Goal: Complete application form

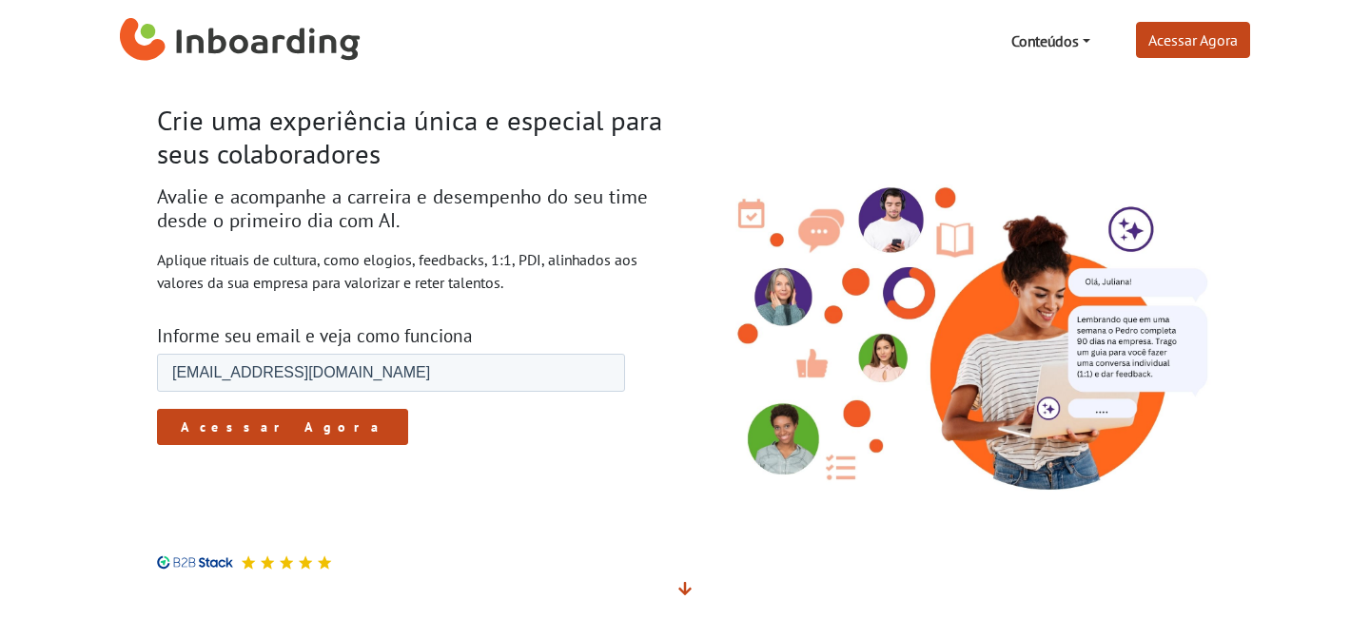
type input "[EMAIL_ADDRESS][DOMAIN_NAME]"
click at [219, 433] on input "Acessar Agora" at bounding box center [282, 427] width 251 height 36
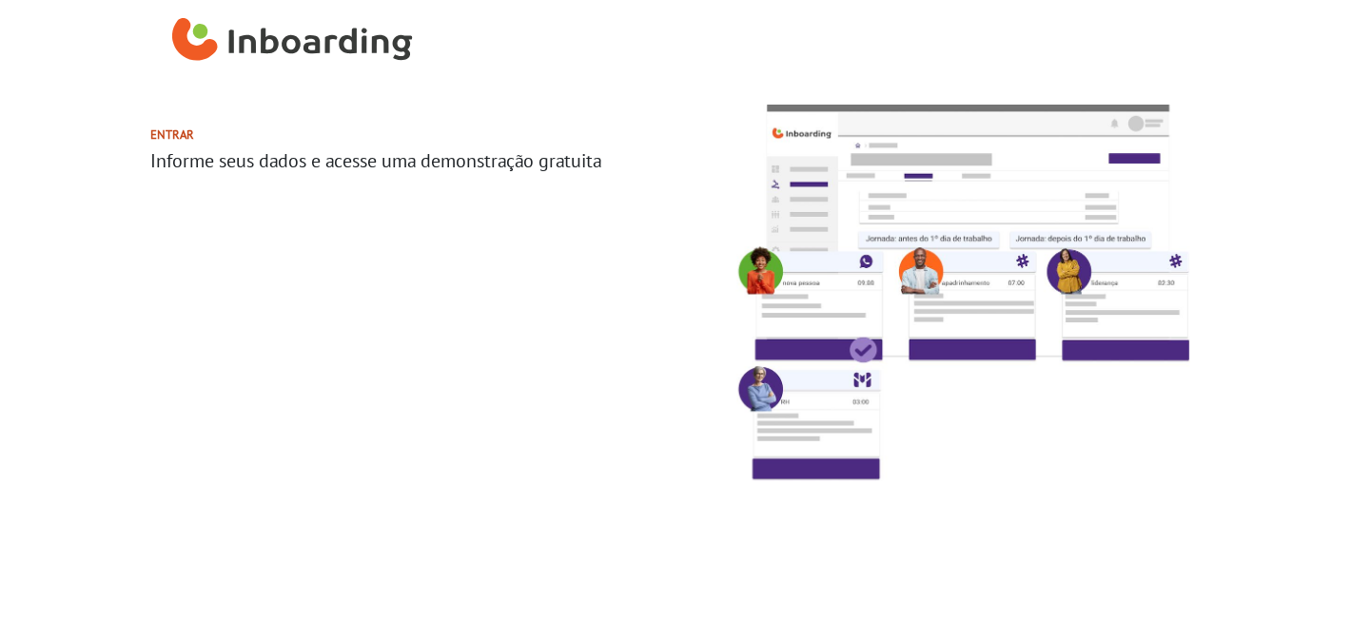
select select "BR"
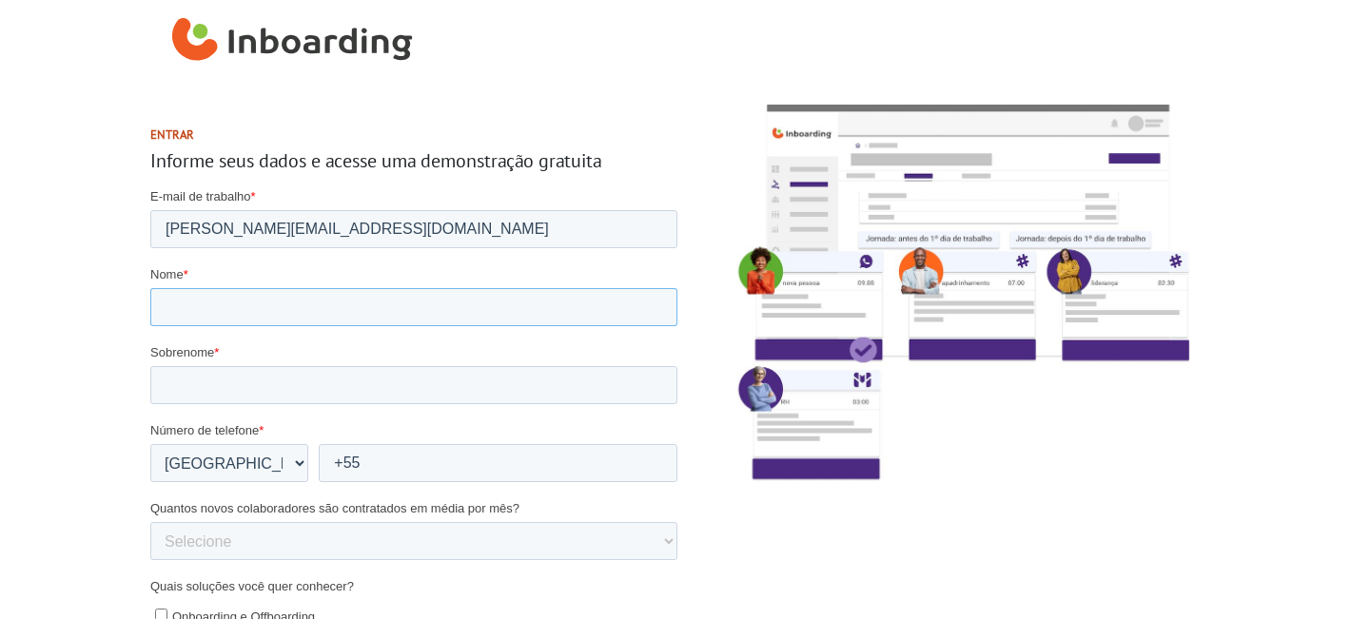
click at [356, 315] on input "Nome *" at bounding box center [413, 307] width 527 height 38
type input "Rpbson"
type input "Mafra"
click at [185, 306] on input "Rpbson" at bounding box center [413, 307] width 527 height 38
type input "[PERSON_NAME]"
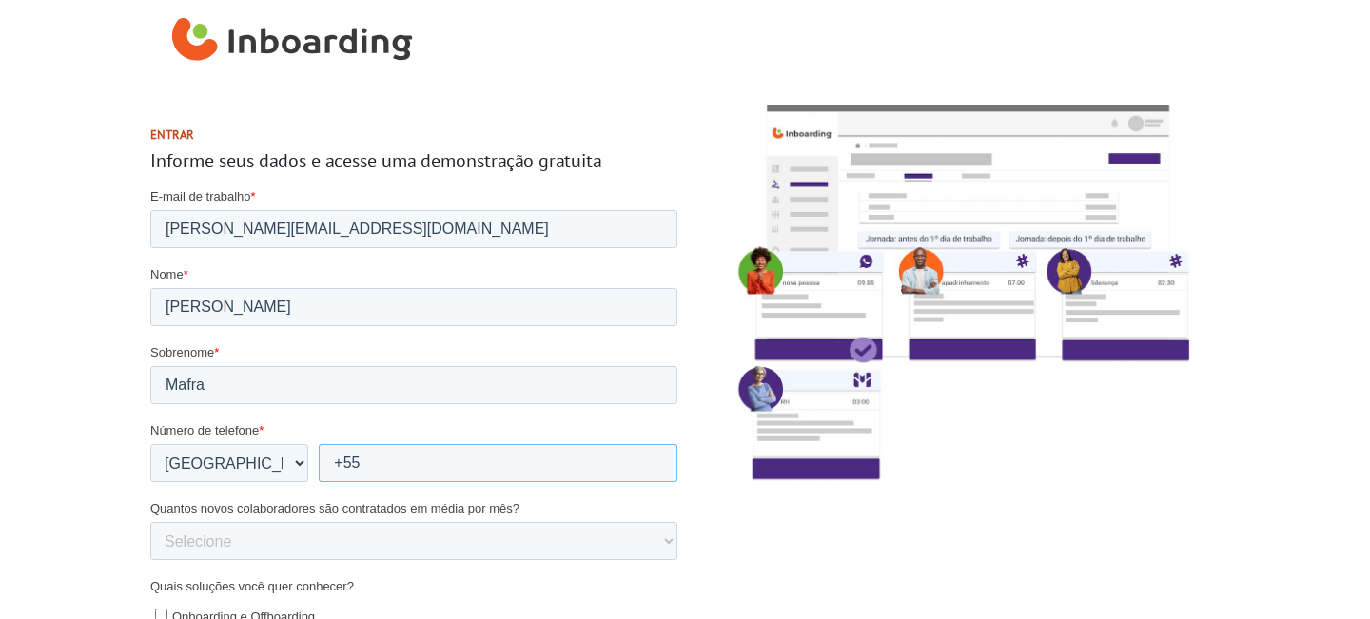
click at [401, 453] on input "+55" at bounding box center [498, 463] width 359 height 38
click at [400, 464] on input "+55" at bounding box center [498, 463] width 359 height 38
type input "[PHONE_NUMBER]"
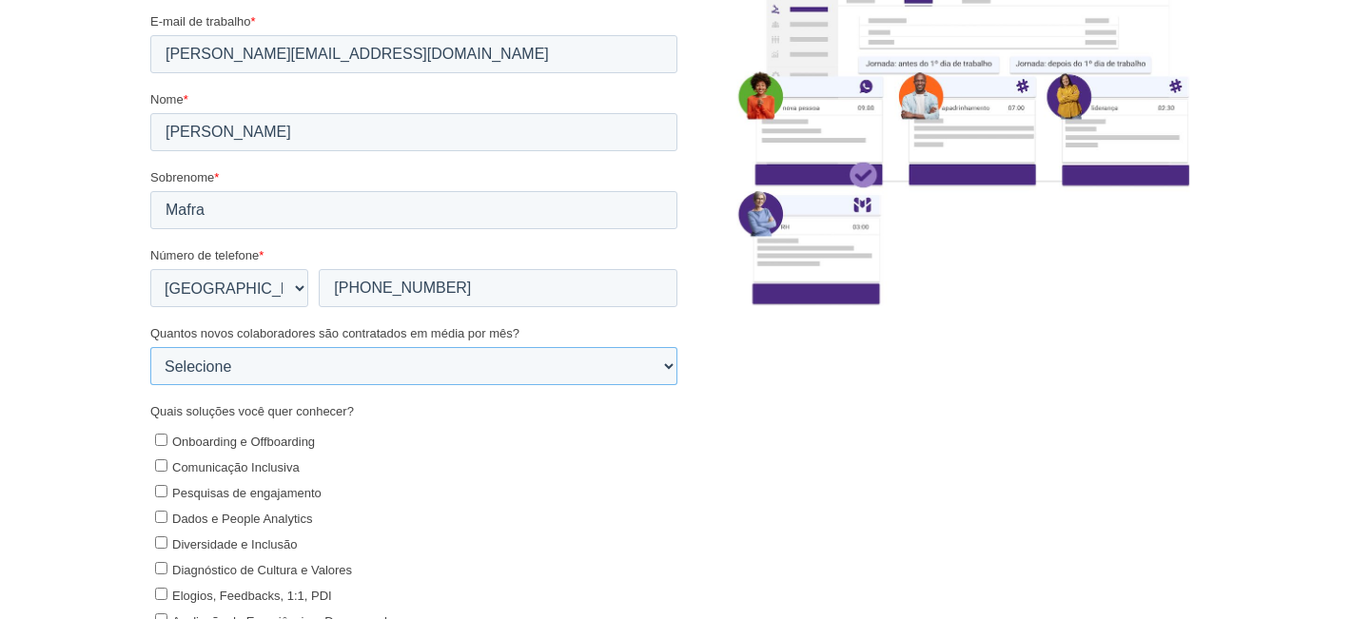
scroll to position [176, 0]
click at [432, 368] on select "Selecione 0-5 5-10 10-50 [PHONE_NUMBER]+" at bounding box center [413, 365] width 527 height 38
select select "0-5"
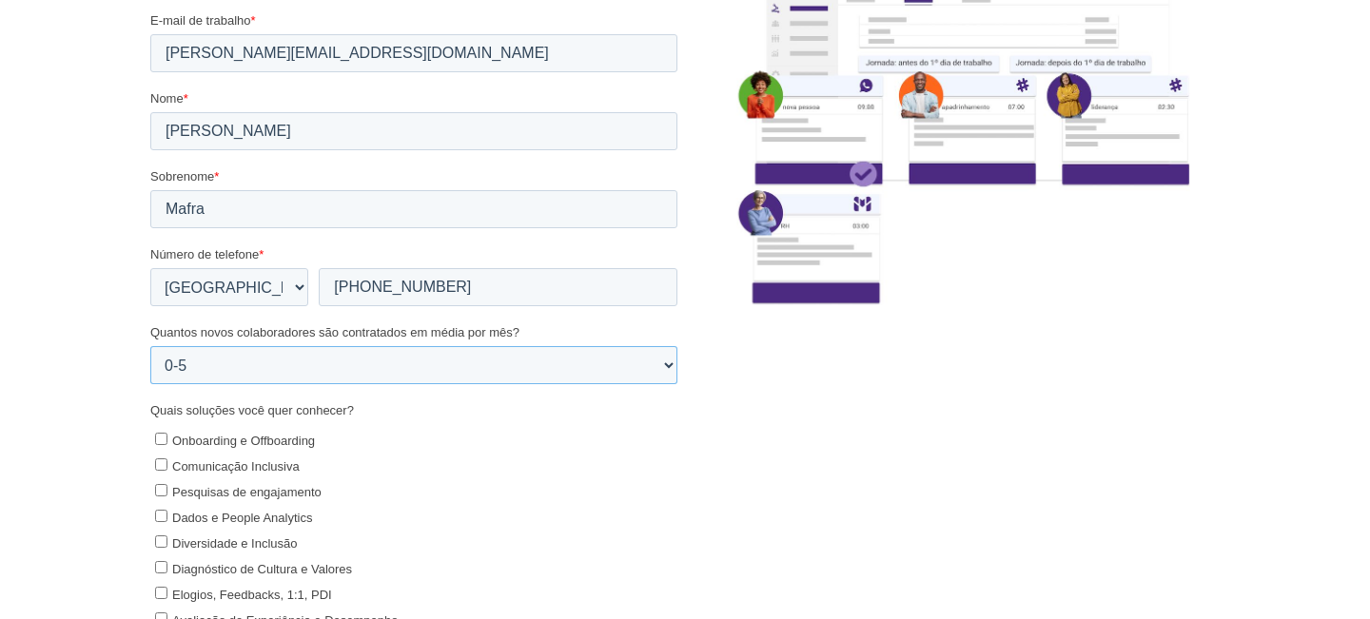
click at [150, 346] on select "Selecione 0-5 5-10 10-50 [PHONE_NUMBER]+" at bounding box center [413, 365] width 527 height 38
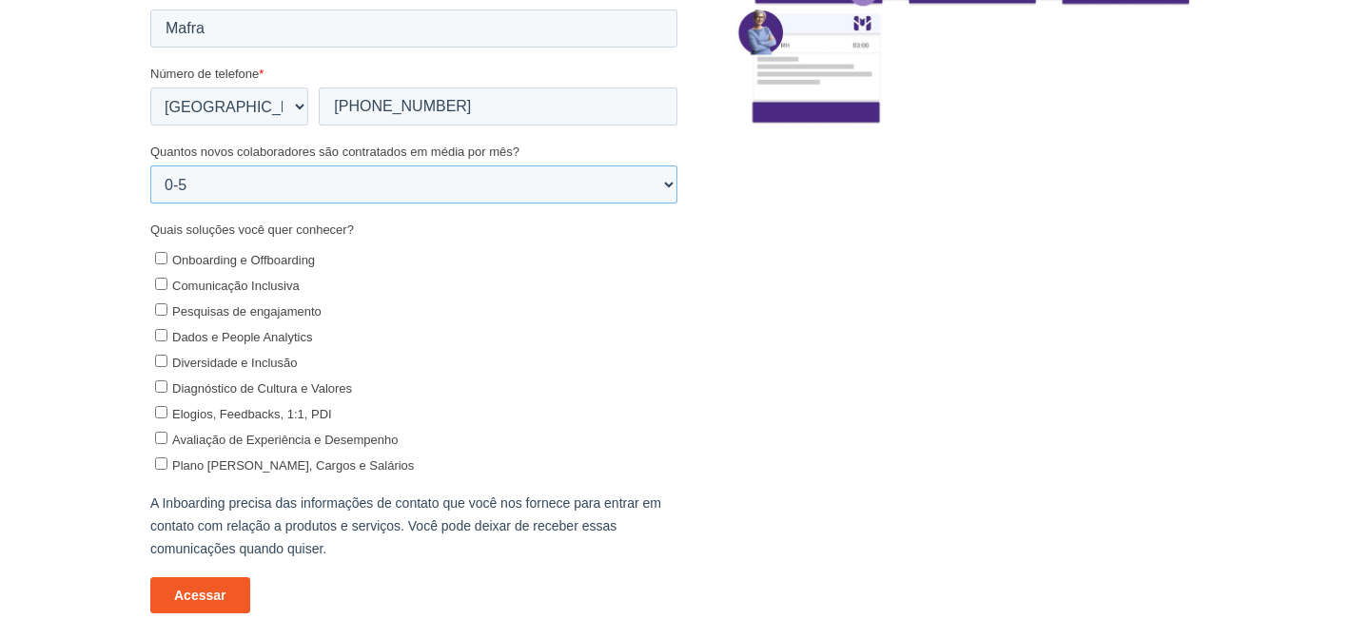
scroll to position [354, 0]
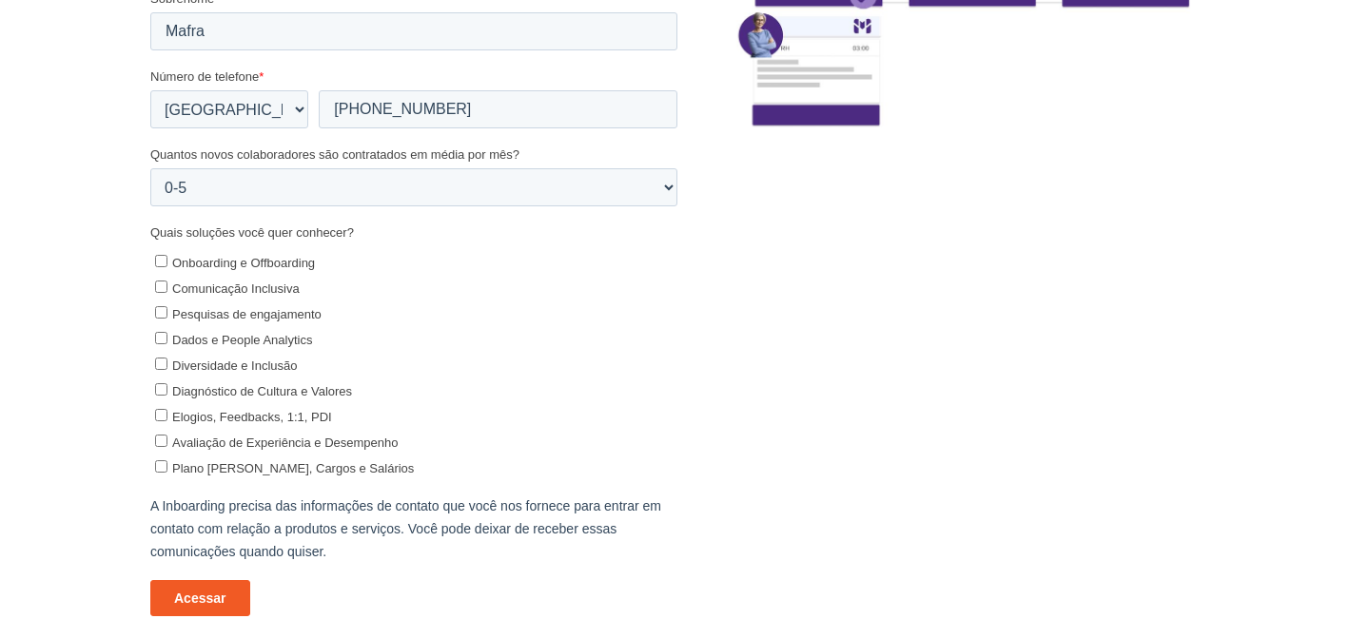
click at [283, 264] on span "Onboarding e Offboarding" at bounding box center [243, 264] width 143 height 14
click at [167, 264] on input "Onboarding e Offboarding" at bounding box center [161, 262] width 12 height 12
checkbox input "true"
click at [277, 291] on span "Comunicação Inclusiva" at bounding box center [235, 290] width 127 height 14
click at [167, 291] on input "Comunicação Inclusiva" at bounding box center [161, 288] width 12 height 12
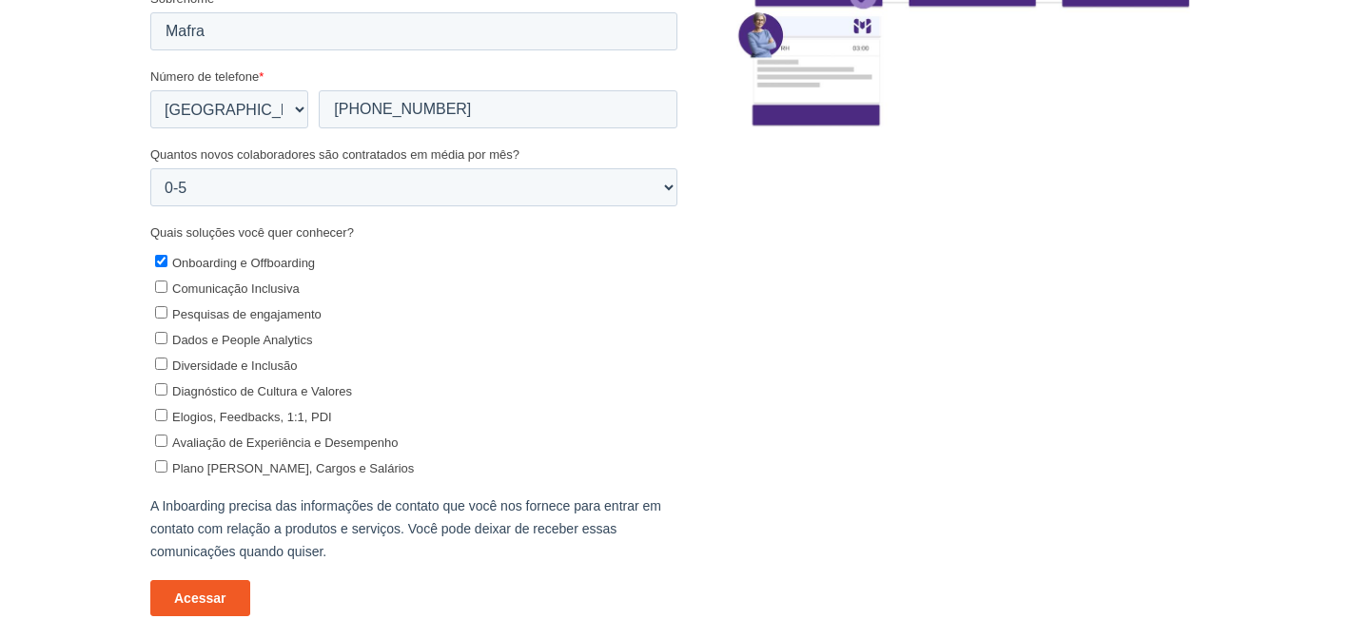
checkbox input "true"
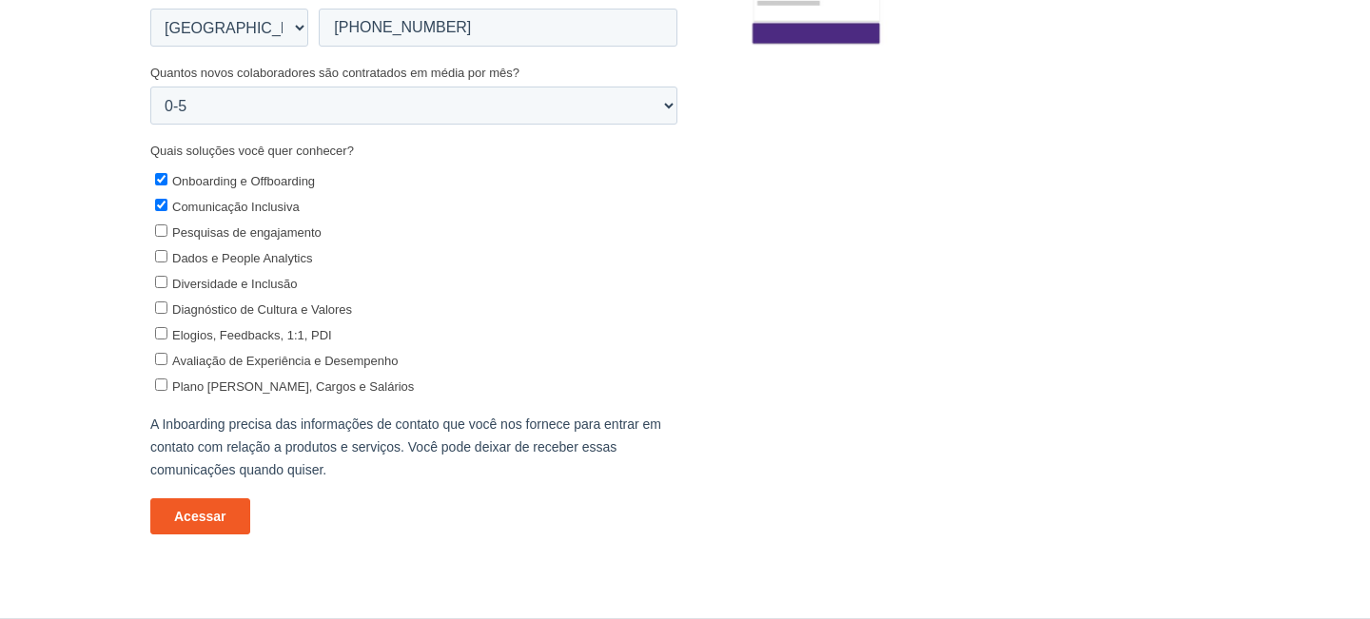
scroll to position [508, 0]
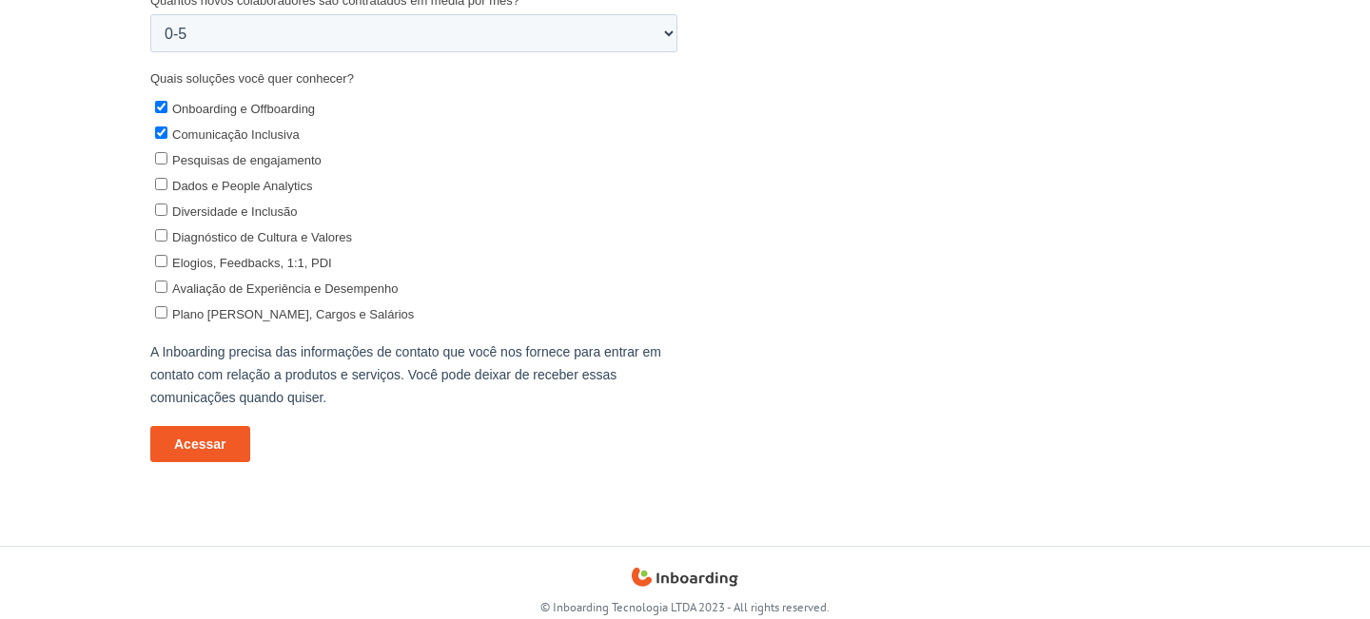
click at [222, 449] on input "Acessar" at bounding box center [200, 445] width 100 height 36
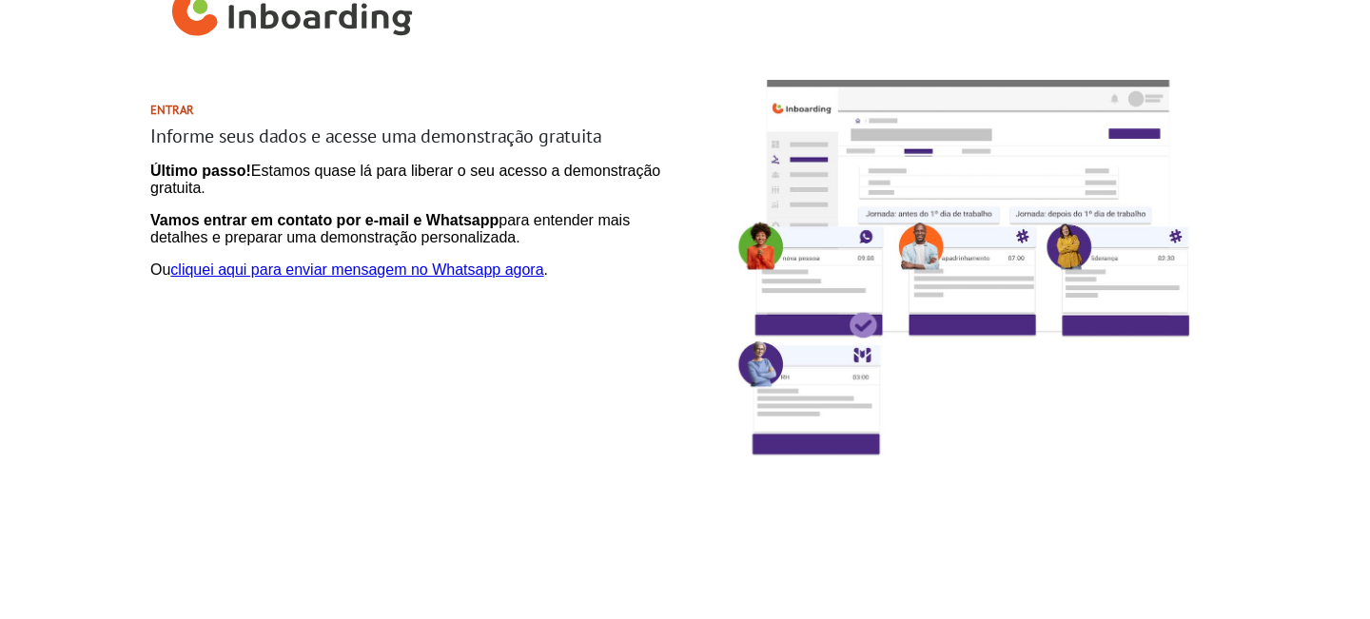
scroll to position [0, 0]
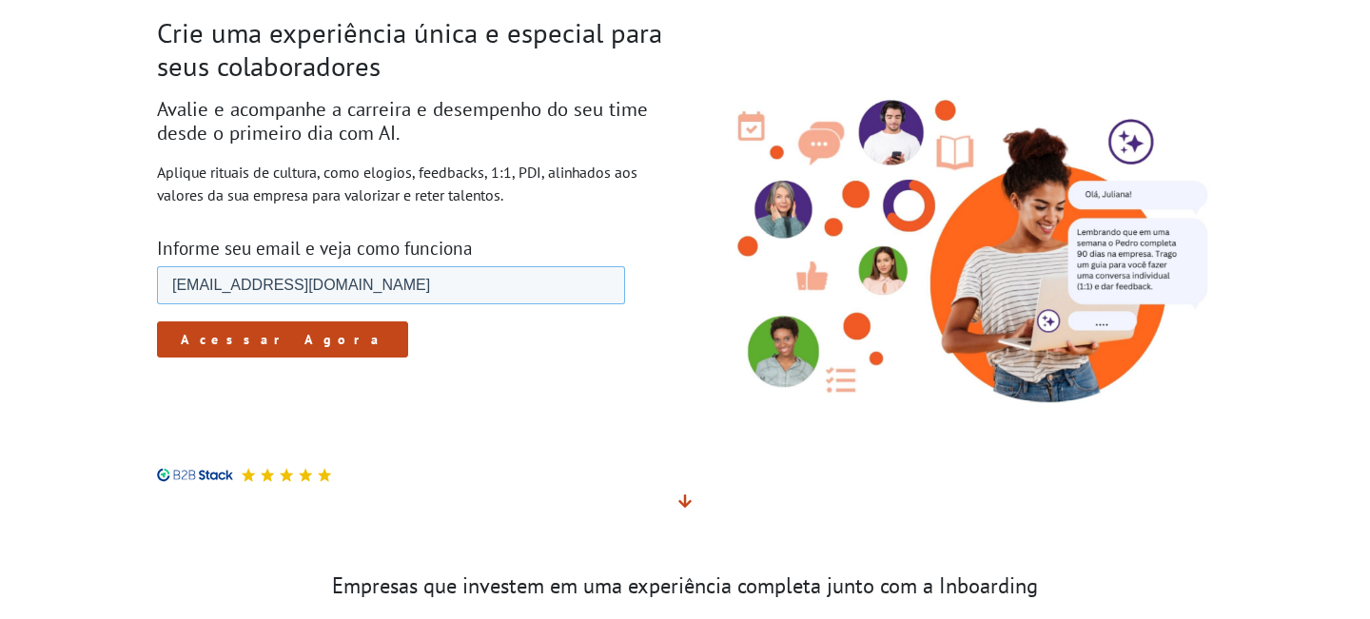
click at [263, 281] on input "[EMAIL_ADDRESS][DOMAIN_NAME]" at bounding box center [391, 285] width 468 height 38
type input "[EMAIL_ADDRESS][DOMAIN_NAME]"
